Goal: Transaction & Acquisition: Purchase product/service

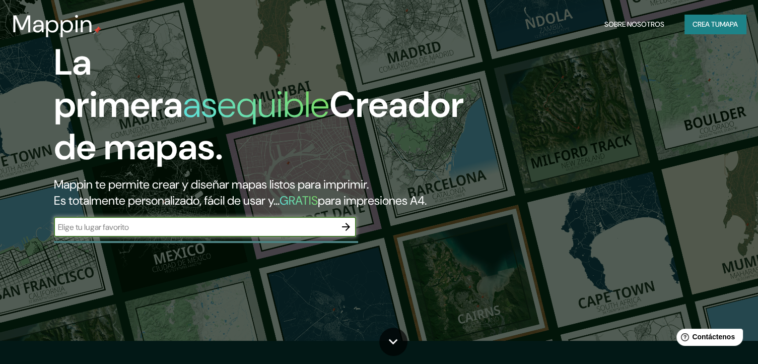
scroll to position [25, 0]
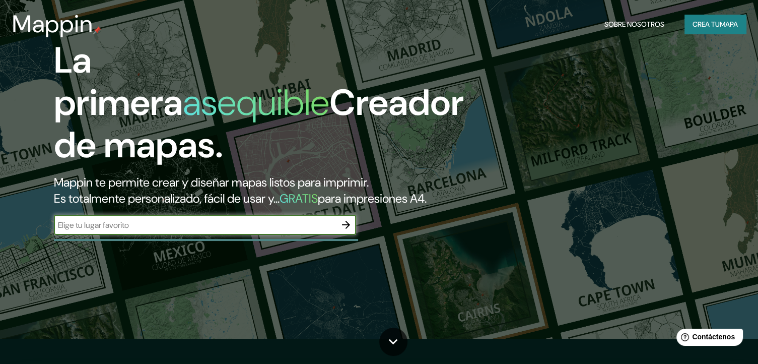
click at [266, 231] on input "text" at bounding box center [195, 225] width 282 height 12
click at [153, 231] on input "text" at bounding box center [195, 225] width 282 height 12
type input "ocotlan de morelos"
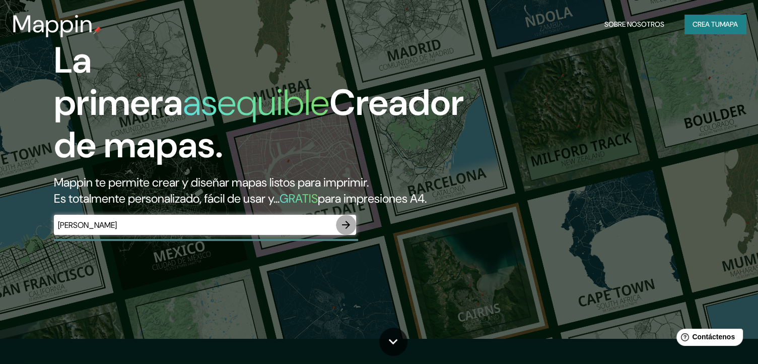
click at [343, 231] on icon "button" at bounding box center [346, 225] width 12 height 12
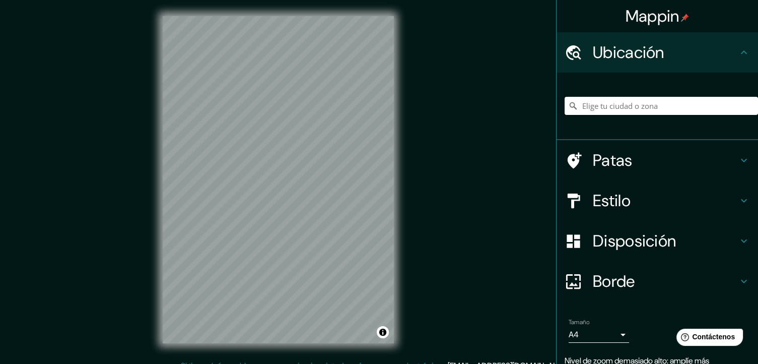
click at [587, 105] on input "Elige tu ciudad o zona" at bounding box center [662, 106] width 194 height 18
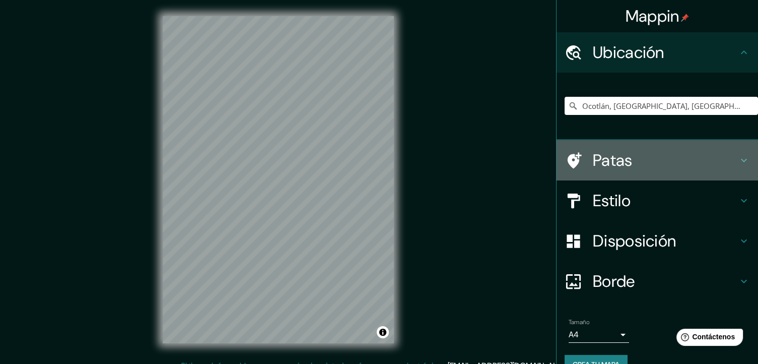
click at [738, 158] on icon at bounding box center [744, 160] width 12 height 12
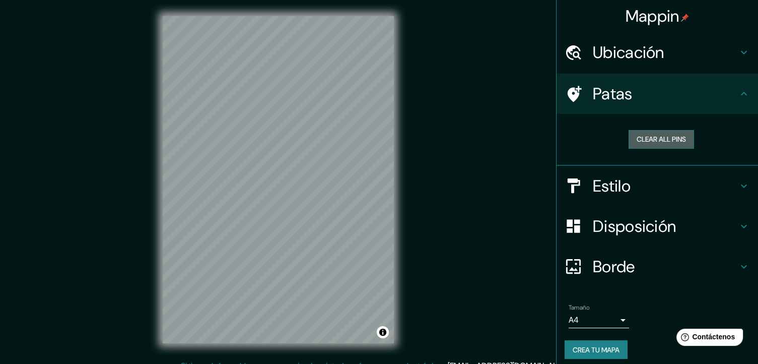
click at [670, 140] on button "Clear all pins" at bounding box center [662, 139] width 66 height 19
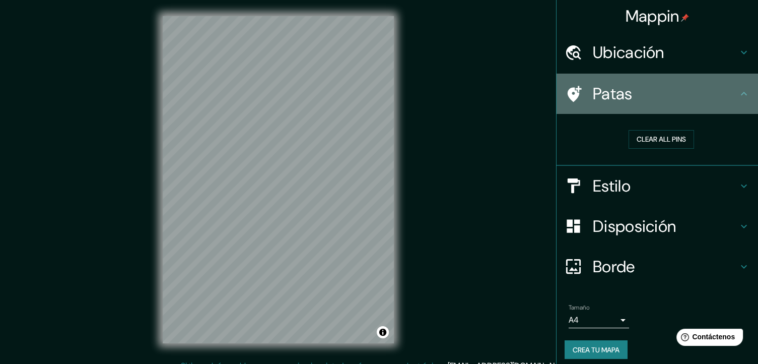
click at [739, 93] on icon at bounding box center [744, 94] width 12 height 12
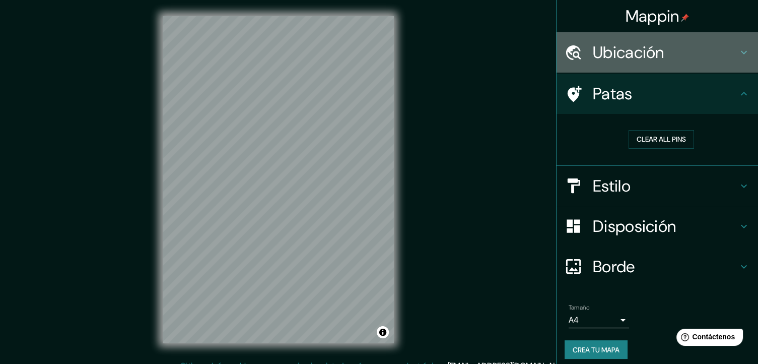
click at [738, 52] on icon at bounding box center [744, 52] width 12 height 12
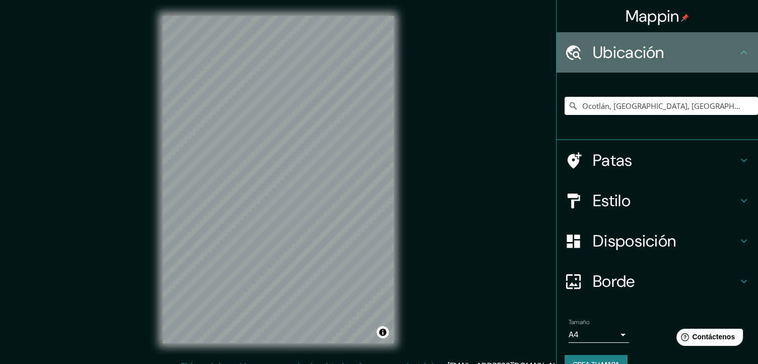
click at [738, 52] on icon at bounding box center [744, 52] width 12 height 12
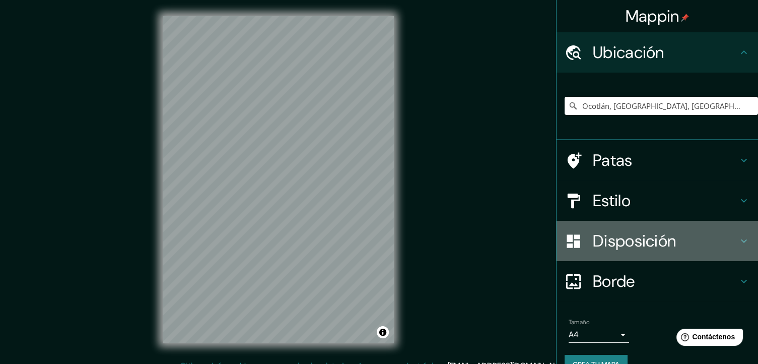
click at [738, 235] on icon at bounding box center [744, 241] width 12 height 12
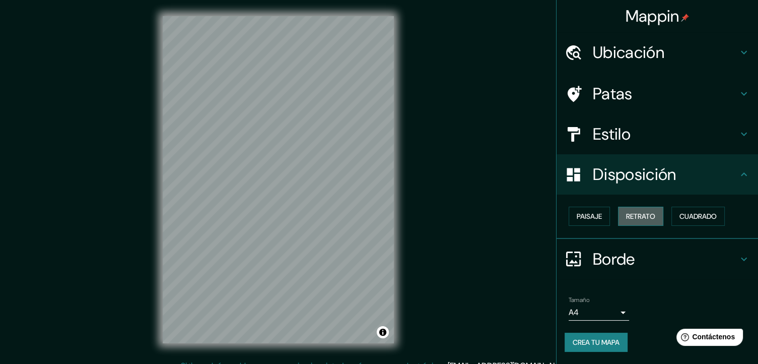
click at [634, 216] on font "Retrato" at bounding box center [640, 216] width 29 height 9
click at [599, 212] on font "Paisaje" at bounding box center [589, 216] width 25 height 9
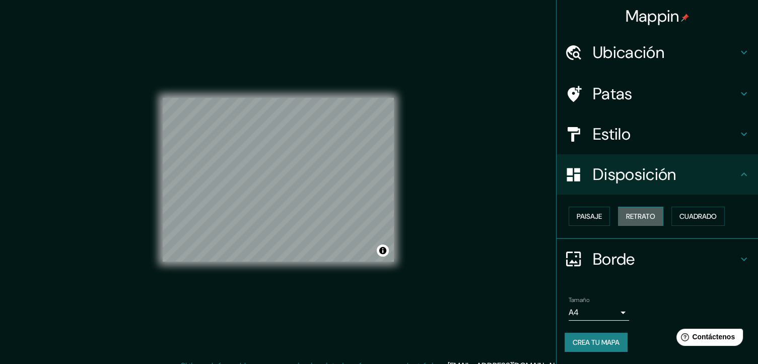
click at [649, 212] on font "Retrato" at bounding box center [640, 216] width 29 height 9
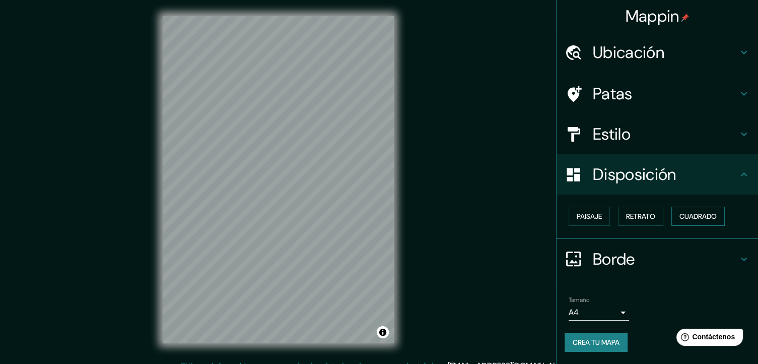
click at [693, 212] on font "Cuadrado" at bounding box center [698, 216] width 37 height 9
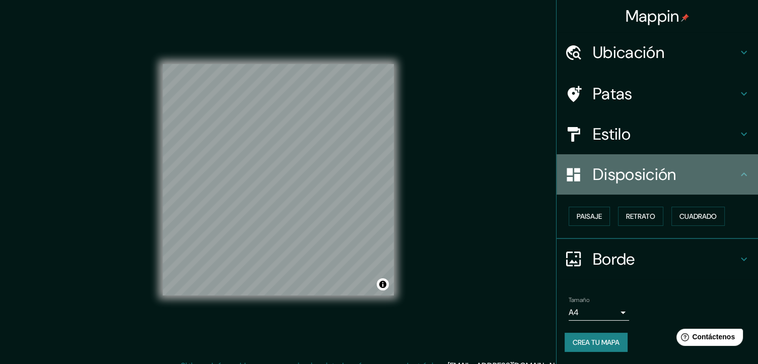
click at [743, 174] on icon at bounding box center [744, 174] width 12 height 12
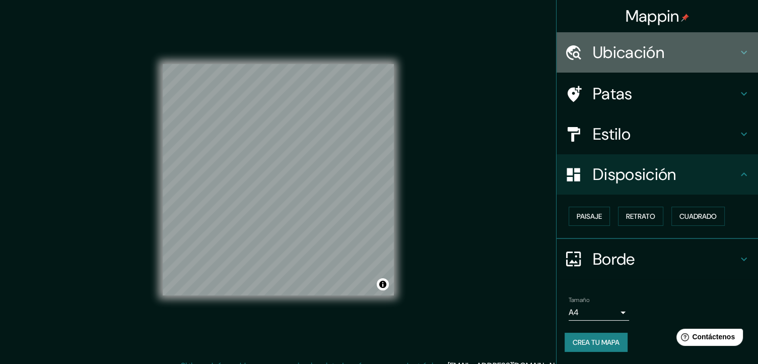
click at [726, 45] on h4 "Ubicación" at bounding box center [665, 52] width 145 height 20
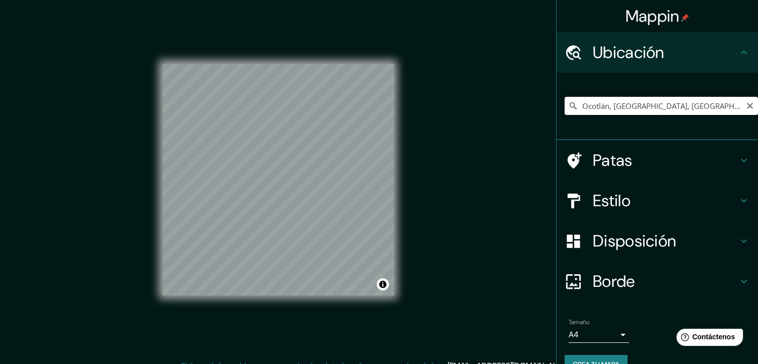
click at [722, 106] on input "Ocotlán, Estado de Oaxaca, México" at bounding box center [662, 106] width 194 height 18
click at [712, 106] on input "Ocotlán, Estado de Oaxaca, México" at bounding box center [662, 106] width 194 height 18
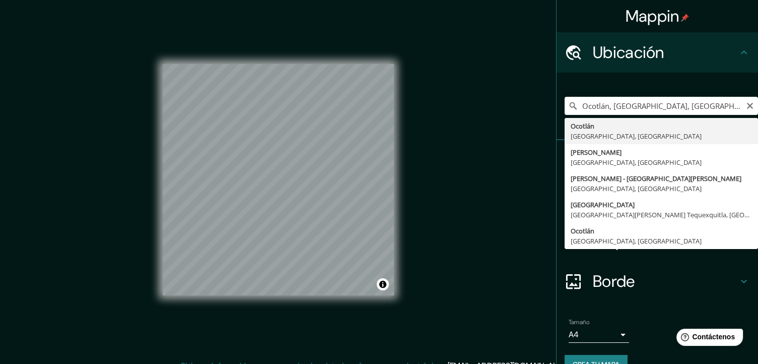
type input "Ocotlán, Estado de Oaxaca, México"
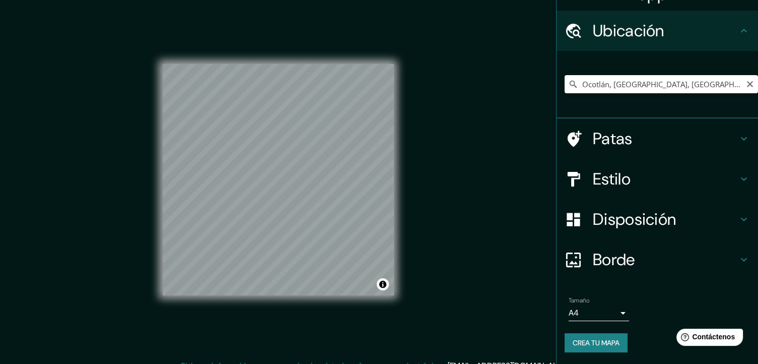
scroll to position [12, 0]
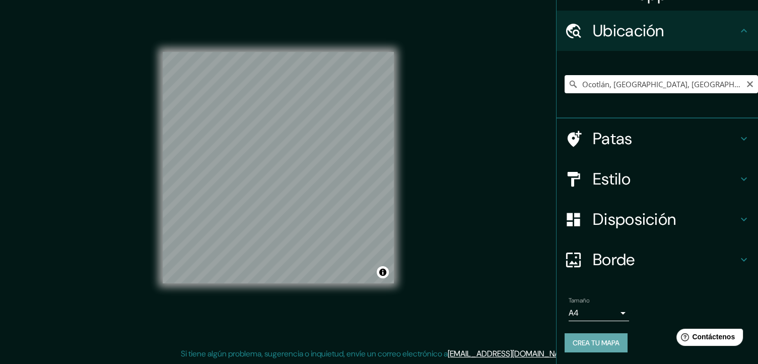
click at [599, 344] on font "Crea tu mapa" at bounding box center [596, 342] width 47 height 9
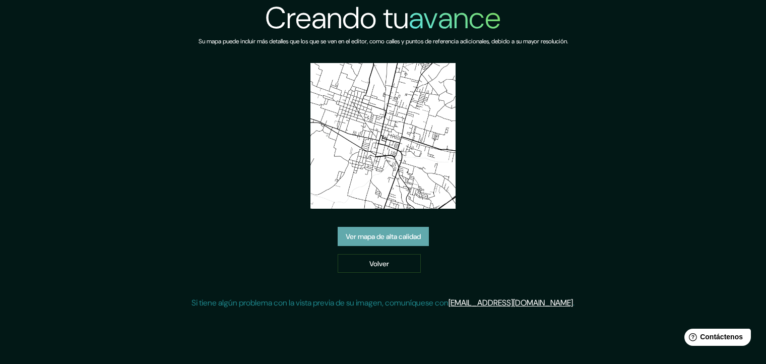
click at [394, 236] on font "Ver mapa de alta calidad" at bounding box center [383, 236] width 75 height 9
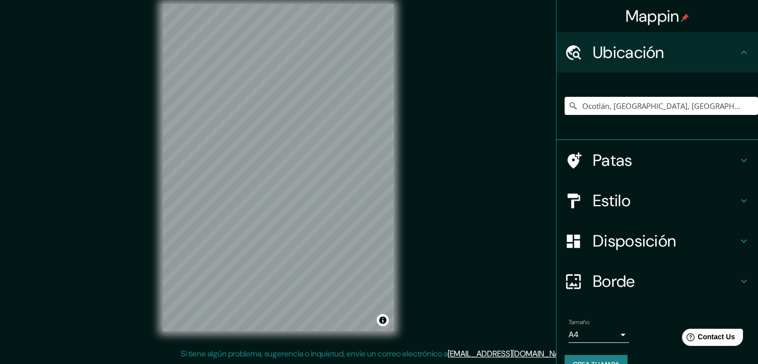
click at [719, 107] on input "Ocotlán, Estado de Oaxaca, México" at bounding box center [662, 106] width 194 height 18
click at [714, 107] on input "Ocotlán, Estado de Oaxaca, México" at bounding box center [662, 106] width 194 height 18
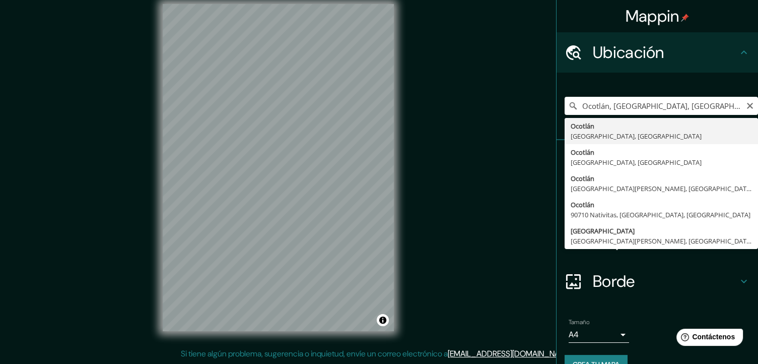
type input "Ocotlán, Estado de Oaxaca, México"
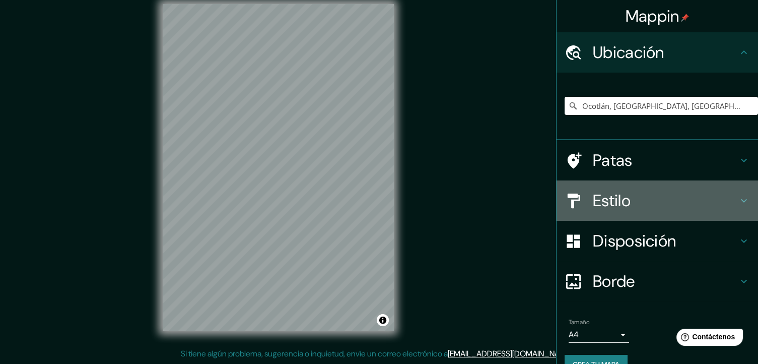
click at [737, 208] on div "Estilo" at bounding box center [658, 200] width 202 height 40
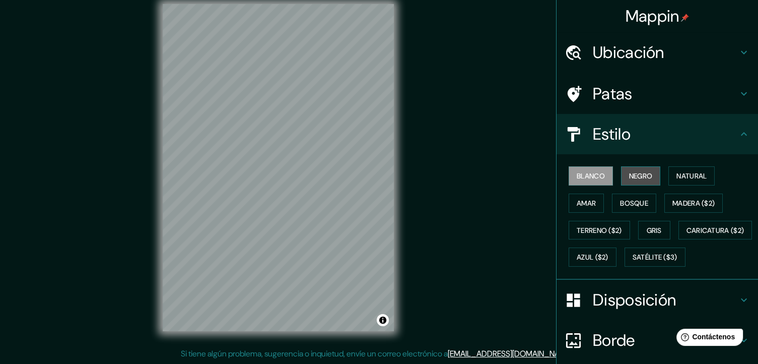
click at [629, 176] on font "Negro" at bounding box center [641, 175] width 24 height 9
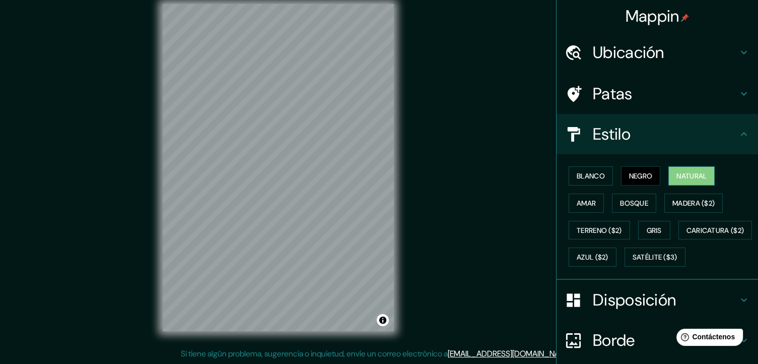
click at [687, 178] on font "Natural" at bounding box center [692, 175] width 30 height 9
click at [585, 202] on font "Amar" at bounding box center [586, 203] width 19 height 9
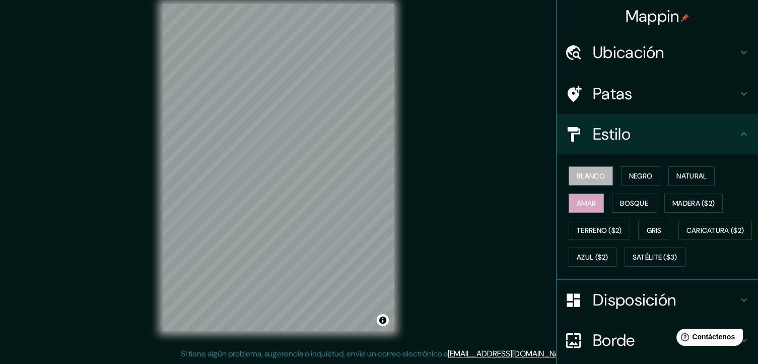
click at [581, 178] on font "Blanco" at bounding box center [591, 175] width 28 height 9
click at [696, 173] on font "Natural" at bounding box center [692, 175] width 30 height 9
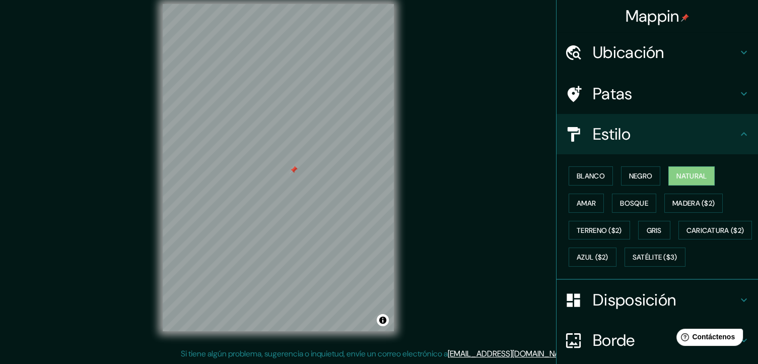
click at [296, 173] on div at bounding box center [294, 170] width 8 height 8
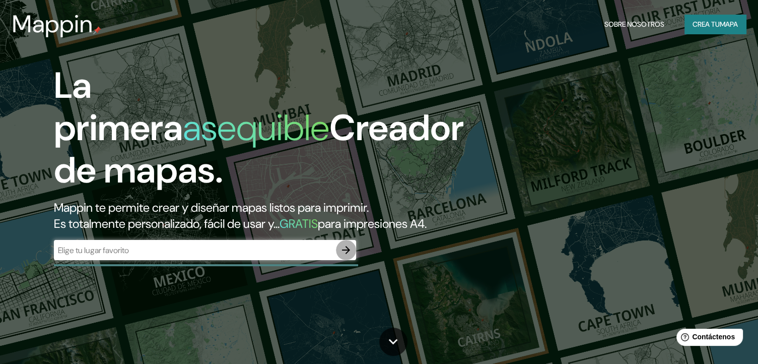
click at [345, 256] on icon "button" at bounding box center [346, 250] width 12 height 12
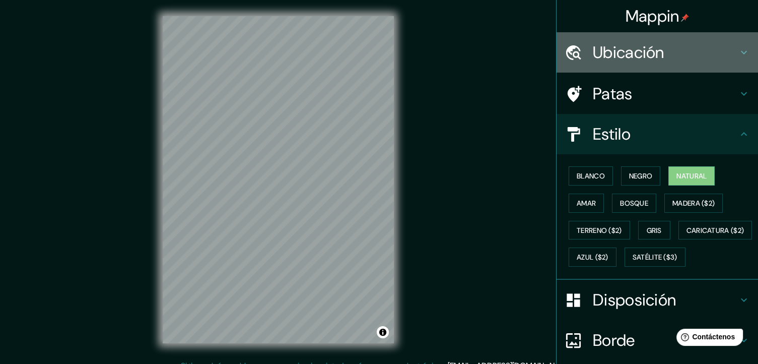
click at [670, 49] on h4 "Ubicación" at bounding box center [665, 52] width 145 height 20
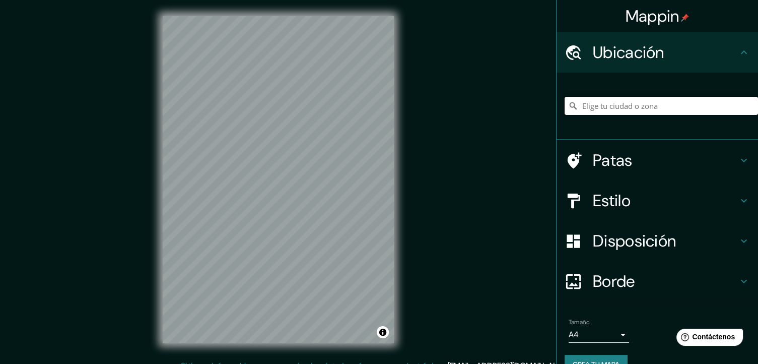
click at [648, 102] on input "Elige tu ciudad o zona" at bounding box center [662, 106] width 194 height 18
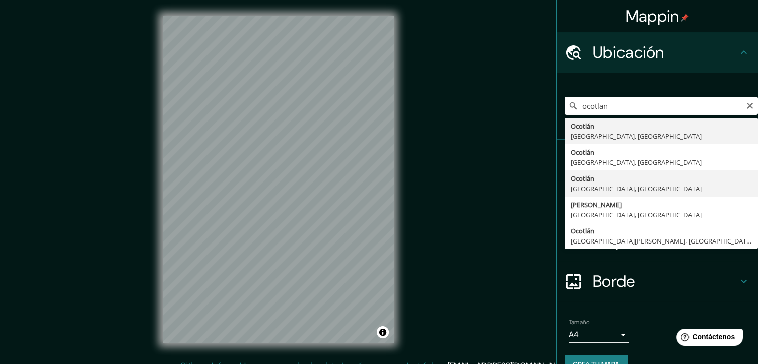
type input "Ocotlán, Estado de Oaxaca, México"
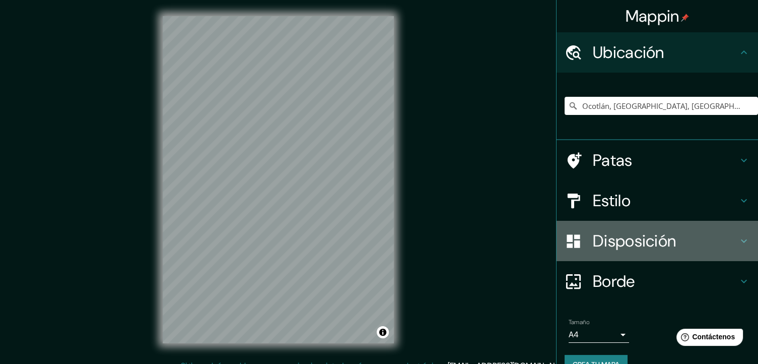
click at [673, 232] on h4 "Disposición" at bounding box center [665, 241] width 145 height 20
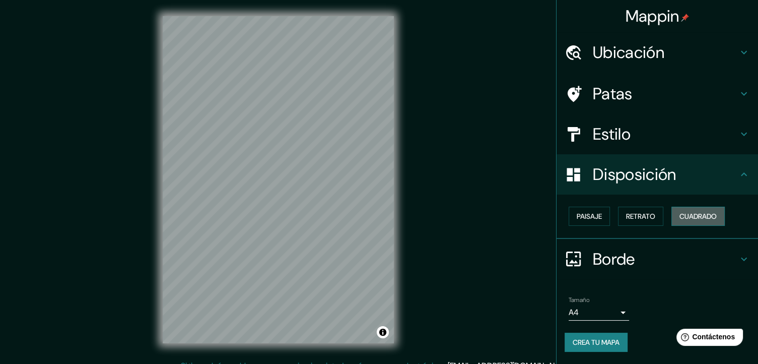
click at [706, 215] on font "Cuadrado" at bounding box center [698, 216] width 37 height 9
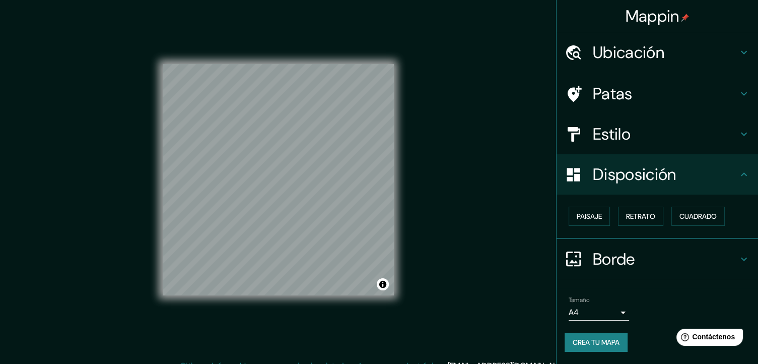
scroll to position [12, 0]
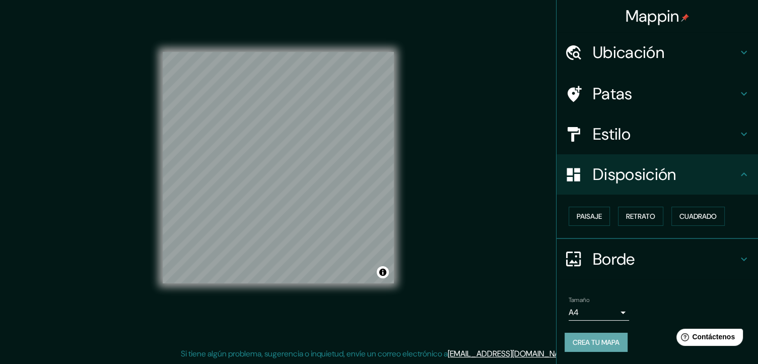
click at [601, 341] on font "Crea tu mapa" at bounding box center [596, 342] width 47 height 9
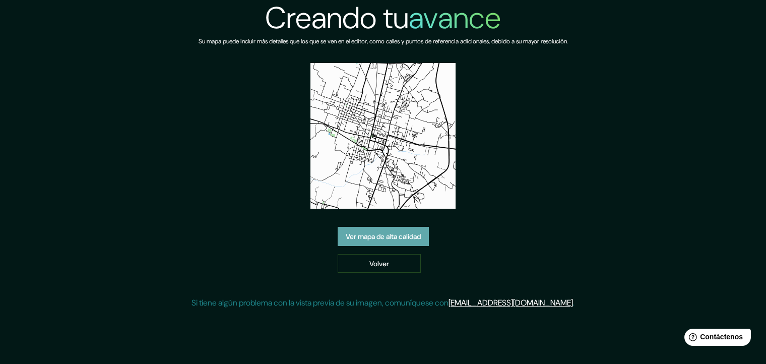
click at [399, 240] on font "Ver mapa de alta calidad" at bounding box center [383, 236] width 75 height 9
